Goal: Find specific page/section: Find specific page/section

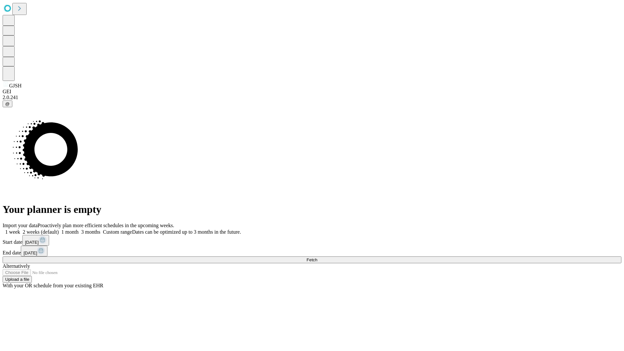
click at [317, 257] on span "Fetch" at bounding box center [311, 259] width 11 height 5
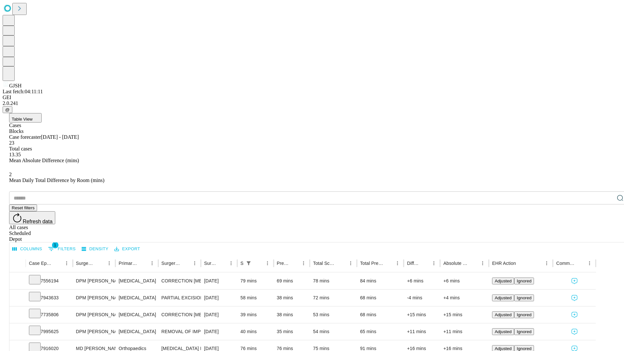
scroll to position [21, 0]
click at [38, 293] on icon at bounding box center [35, 296] width 6 height 6
